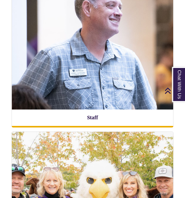
scroll to position [1184, 0]
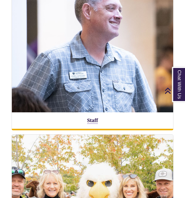
click at [89, 118] on link "Staff" at bounding box center [92, 121] width 11 height 6
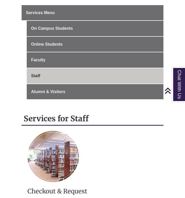
scroll to position [91, 0]
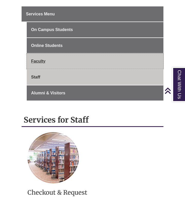
click at [57, 59] on link "Faculty" at bounding box center [95, 61] width 137 height 15
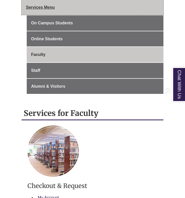
scroll to position [139, 0]
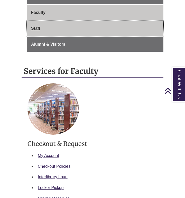
click at [60, 28] on link "Staff" at bounding box center [95, 28] width 137 height 15
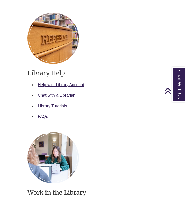
scroll to position [341, 0]
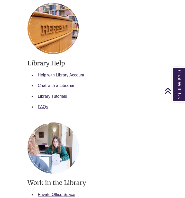
click at [63, 84] on link "Chat with a Librarian" at bounding box center [57, 85] width 38 height 4
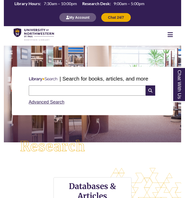
click at [170, 35] on icon at bounding box center [169, 35] width 5 height 6
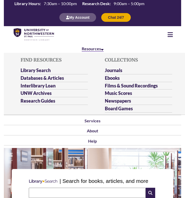
click at [100, 51] on link "Resources" at bounding box center [93, 49] width 22 height 6
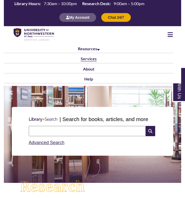
click at [92, 60] on link "Services" at bounding box center [89, 59] width 16 height 6
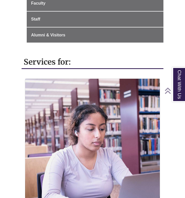
scroll to position [181, 0]
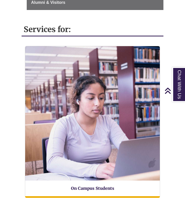
click at [87, 183] on div "On Campus Students" at bounding box center [92, 122] width 135 height 152
click at [88, 188] on link "On Campus Students" at bounding box center [92, 189] width 43 height 6
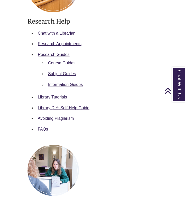
scroll to position [403, 0]
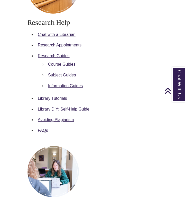
click at [70, 43] on link "Research Appointments" at bounding box center [60, 45] width 44 height 4
